Goal: Information Seeking & Learning: Learn about a topic

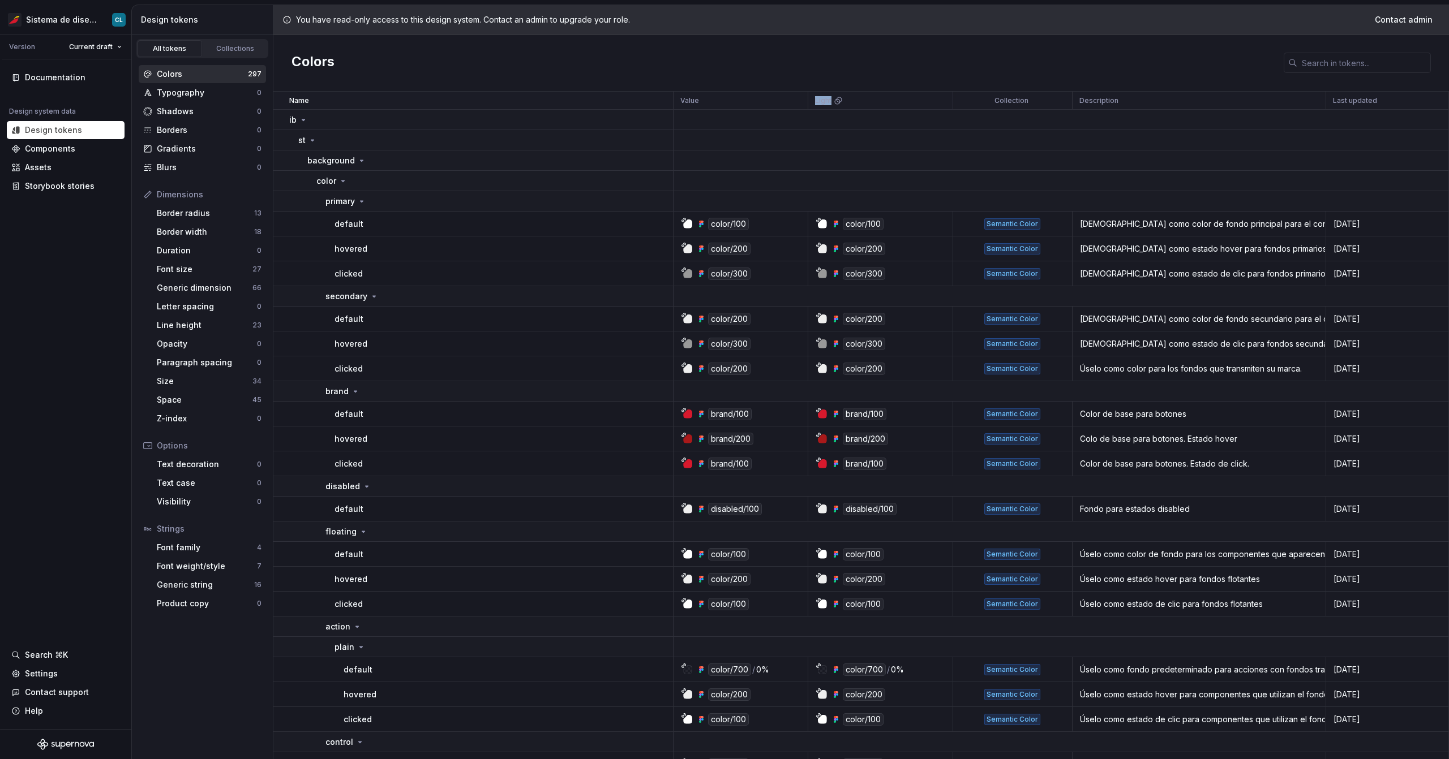
drag, startPoint x: 812, startPoint y: 101, endPoint x: 845, endPoint y: 104, distance: 33.5
click at [845, 104] on div "Light" at bounding box center [880, 101] width 145 height 18
drag, startPoint x: 714, startPoint y: 68, endPoint x: 663, endPoint y: 73, distance: 51.2
click at [714, 68] on div "Colors" at bounding box center [860, 63] width 1175 height 57
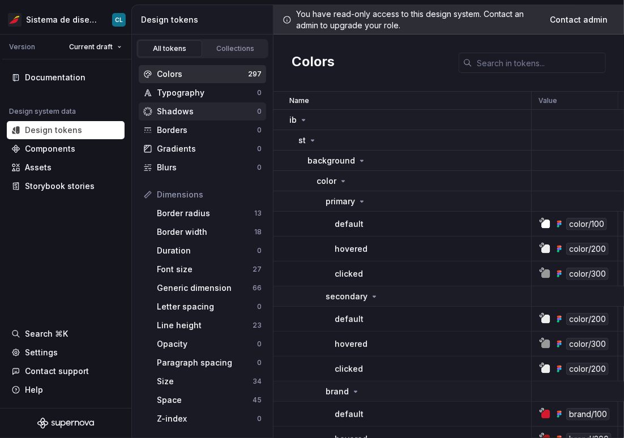
click at [213, 111] on div "Shadows" at bounding box center [207, 111] width 100 height 11
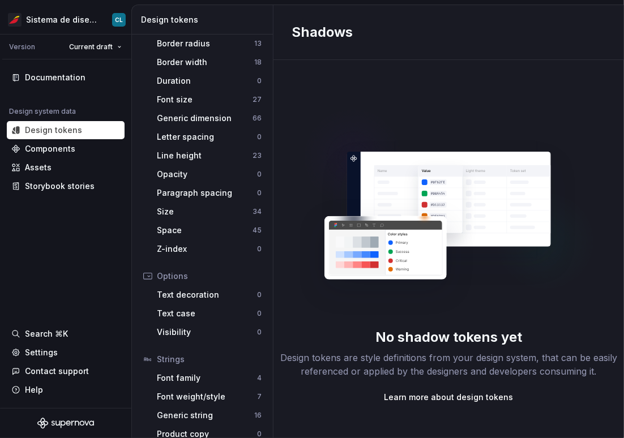
scroll to position [181, 0]
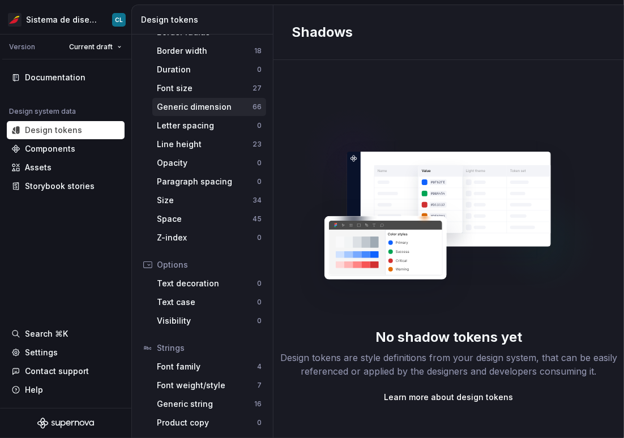
click at [180, 104] on div "Generic dimension" at bounding box center [205, 106] width 96 height 11
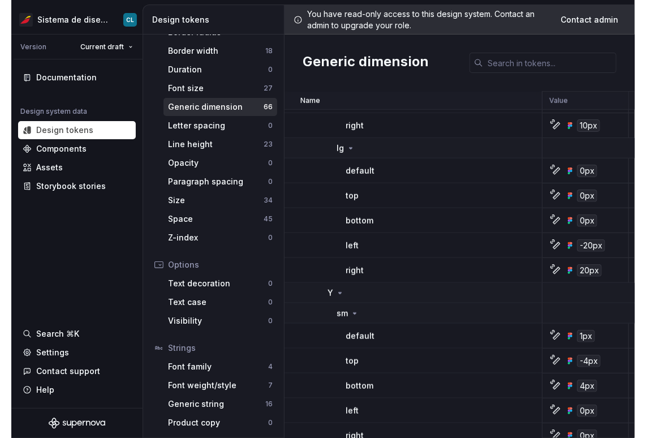
scroll to position [349, 0]
